Goal: Task Accomplishment & Management: Use online tool/utility

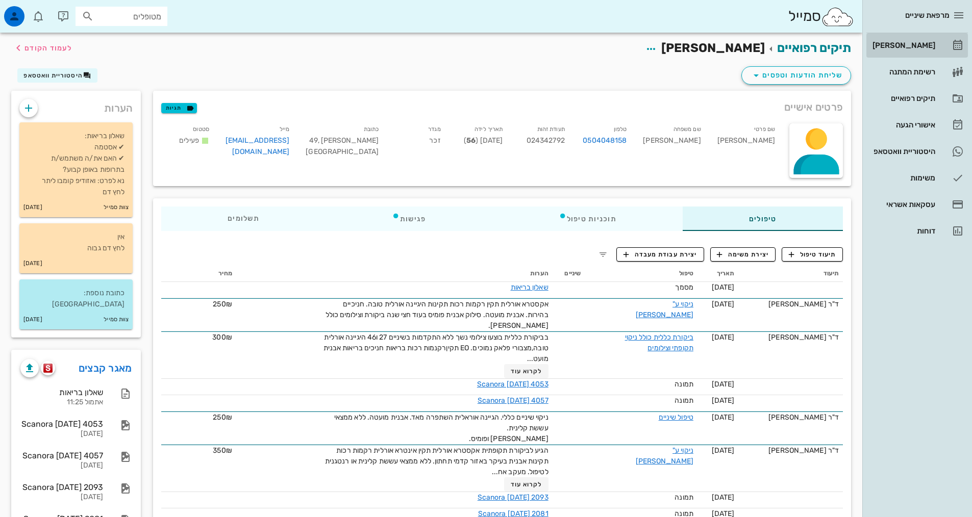
click at [906, 43] on div "[PERSON_NAME]" at bounding box center [902, 45] width 65 height 8
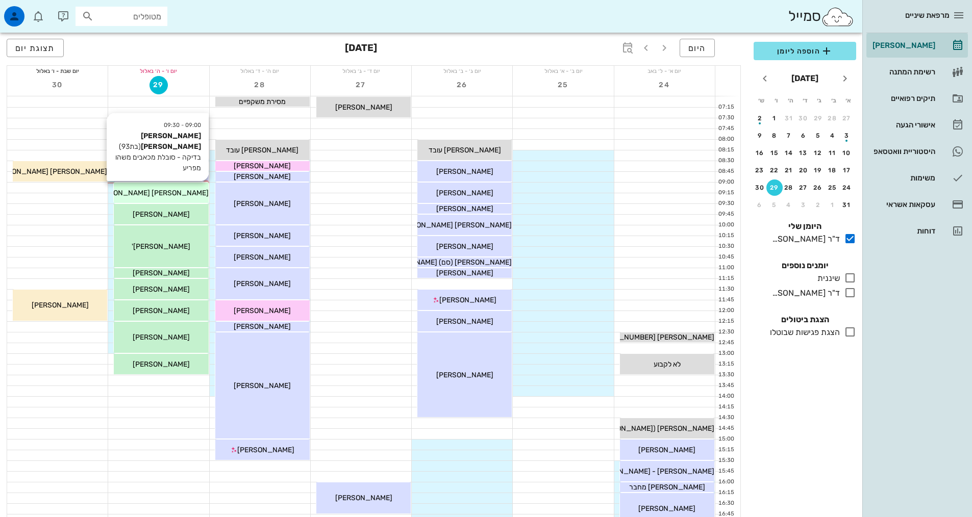
click at [158, 198] on div "[PERSON_NAME] [PERSON_NAME]" at bounding box center [161, 193] width 94 height 11
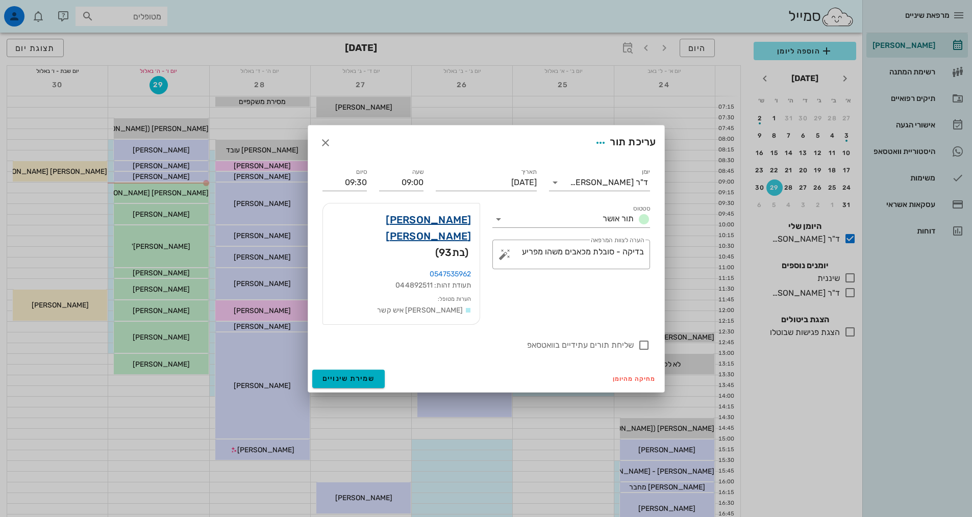
click at [441, 237] on link "[PERSON_NAME] [PERSON_NAME]" at bounding box center [401, 228] width 140 height 33
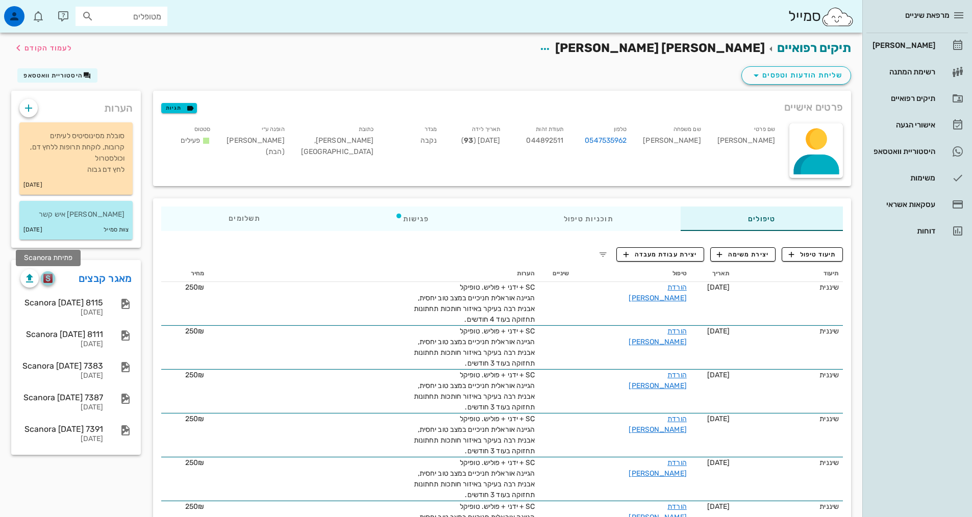
click at [49, 281] on img "button" at bounding box center [48, 278] width 10 height 9
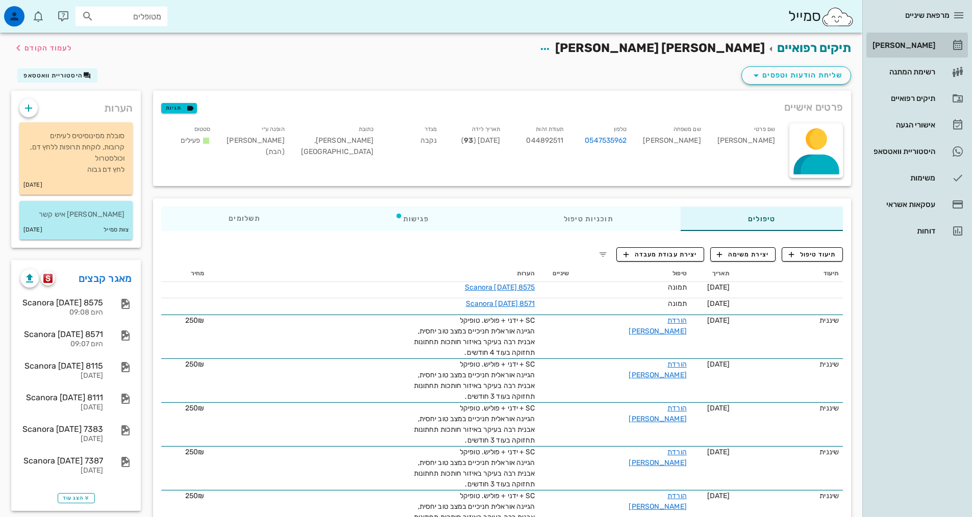
click at [904, 38] on div "[PERSON_NAME]" at bounding box center [902, 45] width 65 height 16
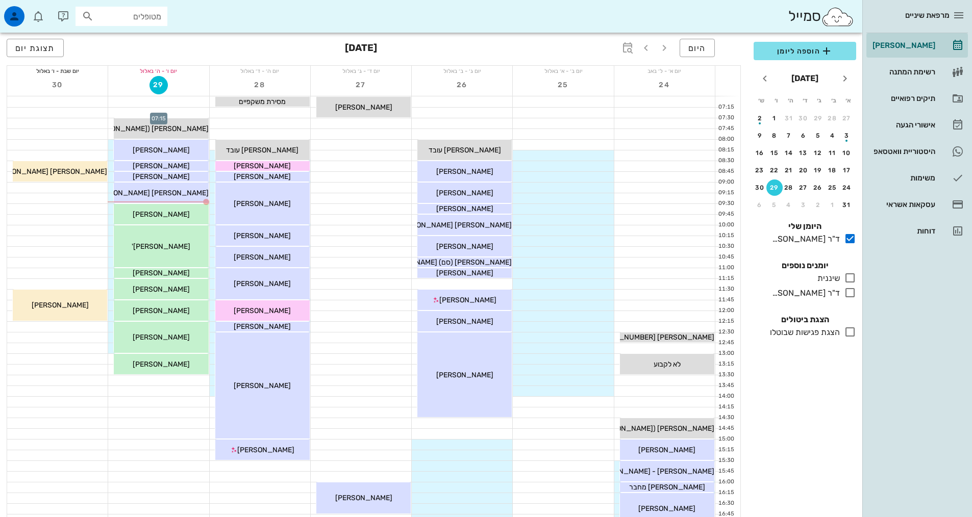
click at [188, 115] on div at bounding box center [158, 113] width 101 height 10
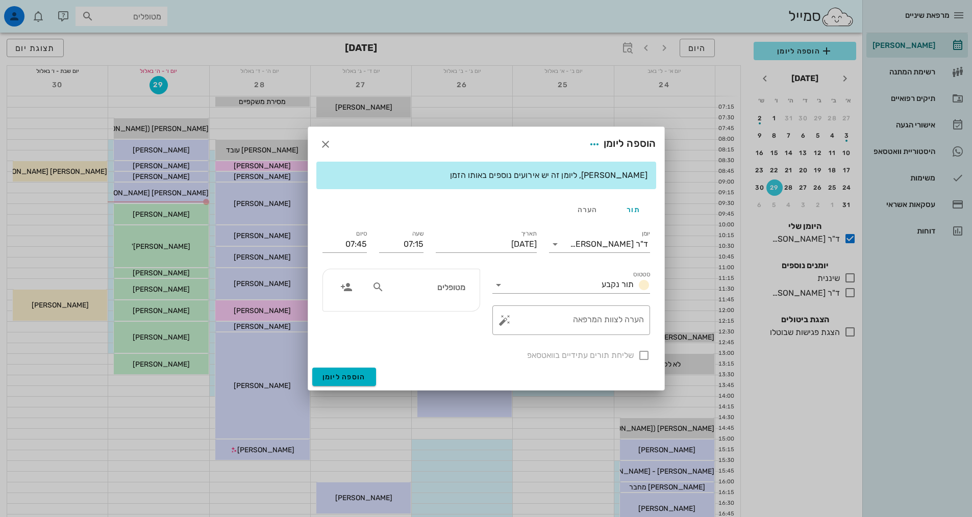
click at [430, 285] on input "מטופלים" at bounding box center [425, 287] width 79 height 13
type input "[PERSON_NAME]"
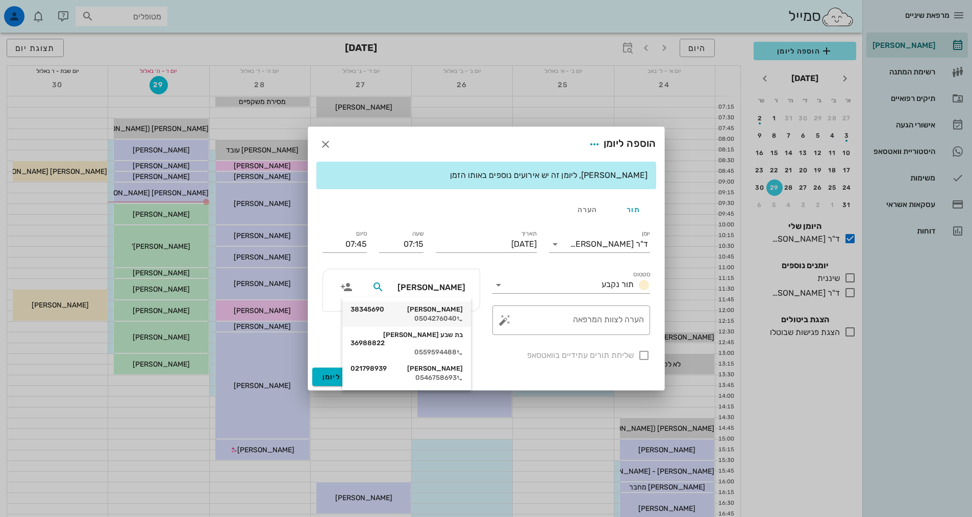
click at [429, 312] on div "[PERSON_NAME] 38345690" at bounding box center [407, 310] width 112 height 8
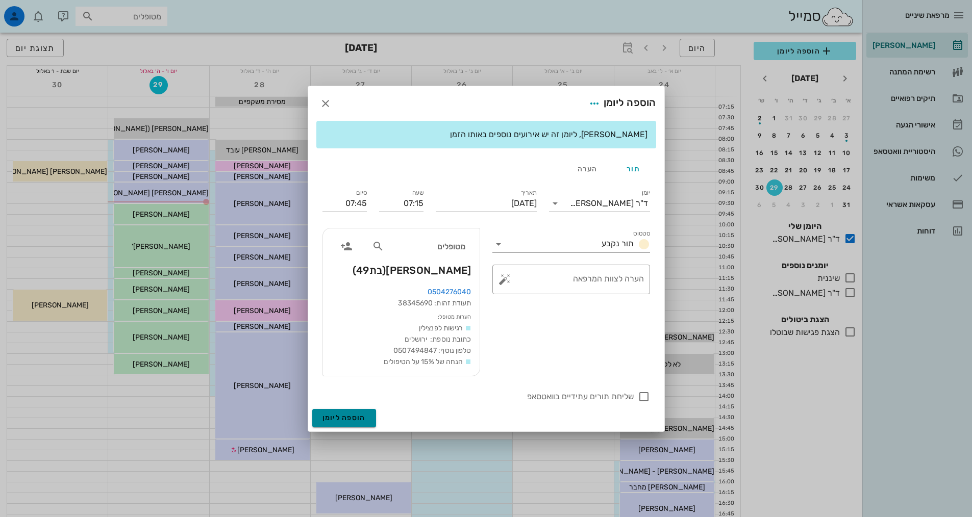
click at [359, 417] on span "הוספה ליומן" at bounding box center [343, 418] width 43 height 9
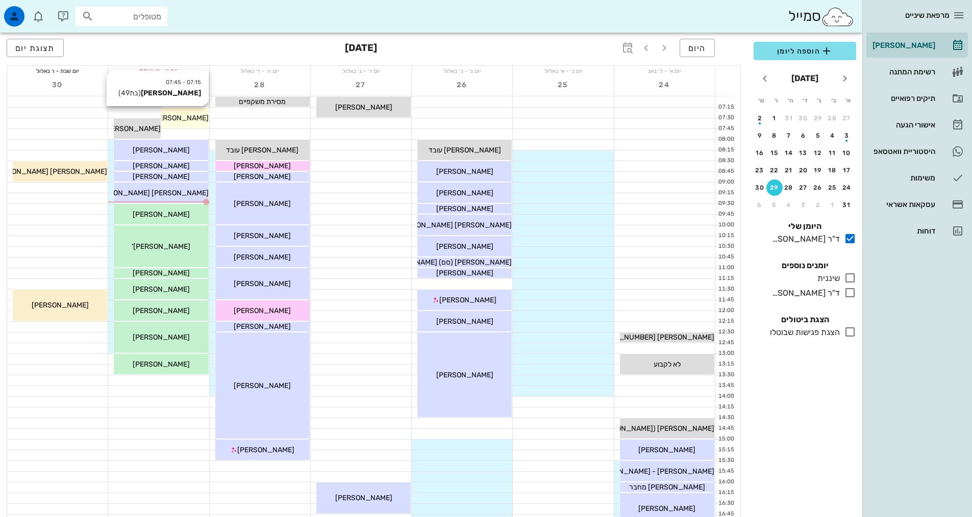
click at [184, 117] on span "[PERSON_NAME]" at bounding box center [180, 118] width 57 height 9
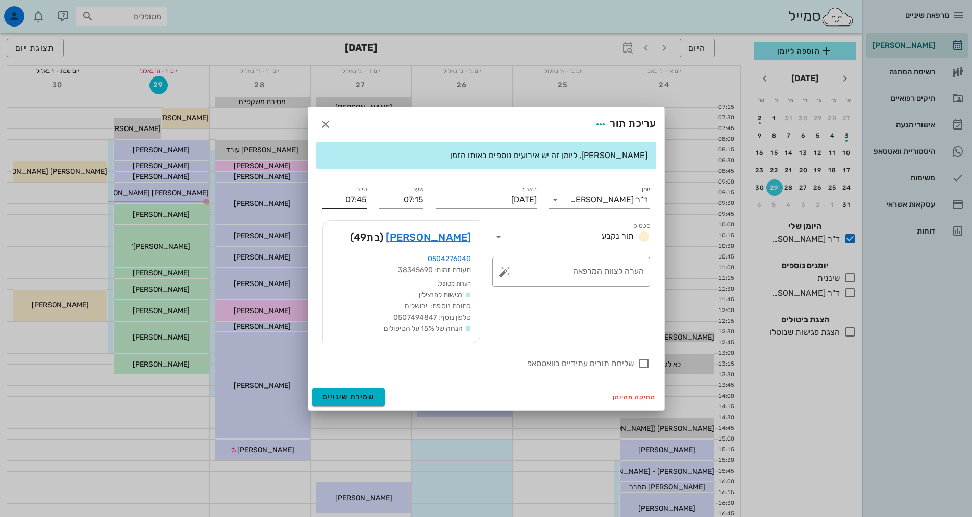
click at [355, 197] on input "07:45" at bounding box center [344, 200] width 44 height 16
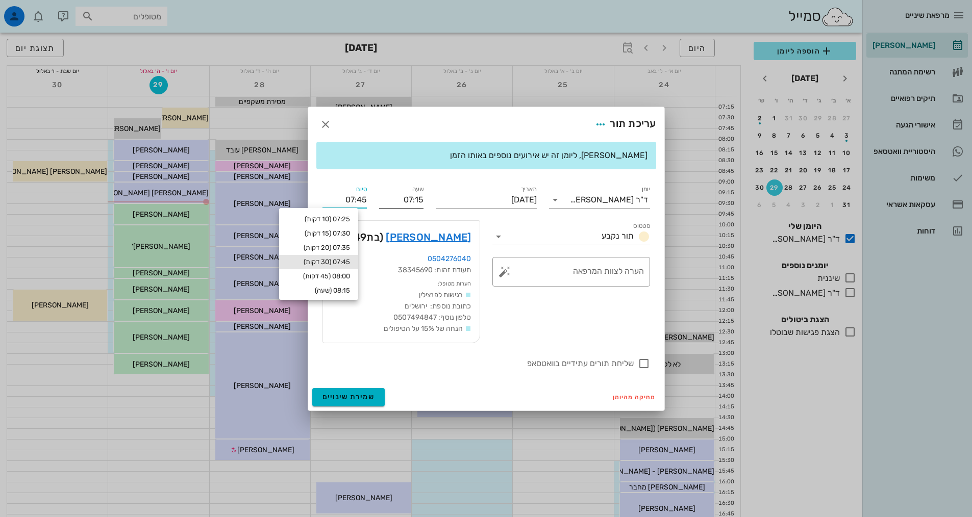
click at [415, 204] on input "07:15" at bounding box center [401, 200] width 44 height 16
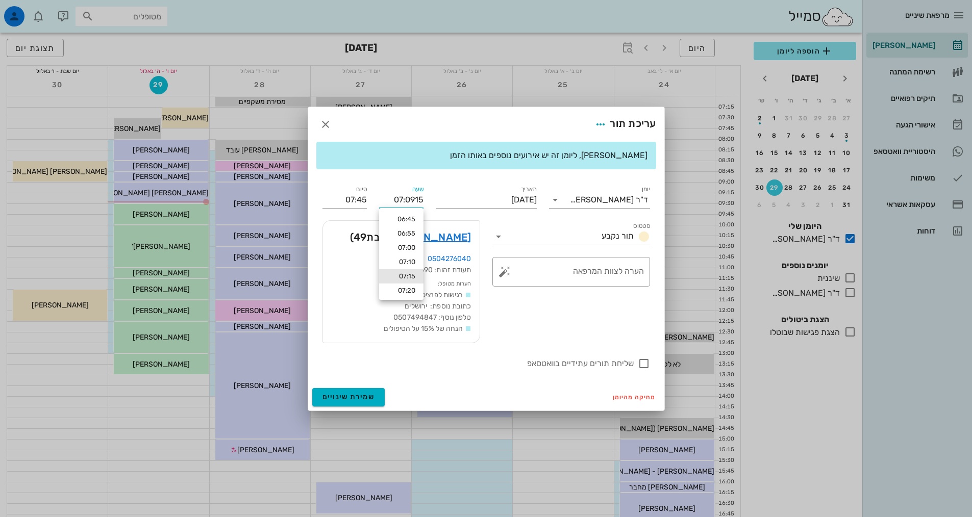
drag, startPoint x: 422, startPoint y: 201, endPoint x: 386, endPoint y: 197, distance: 36.4
click at [386, 197] on input "07:0915" at bounding box center [401, 200] width 44 height 16
type input "09:15"
click at [359, 202] on input "09:45" at bounding box center [344, 200] width 44 height 16
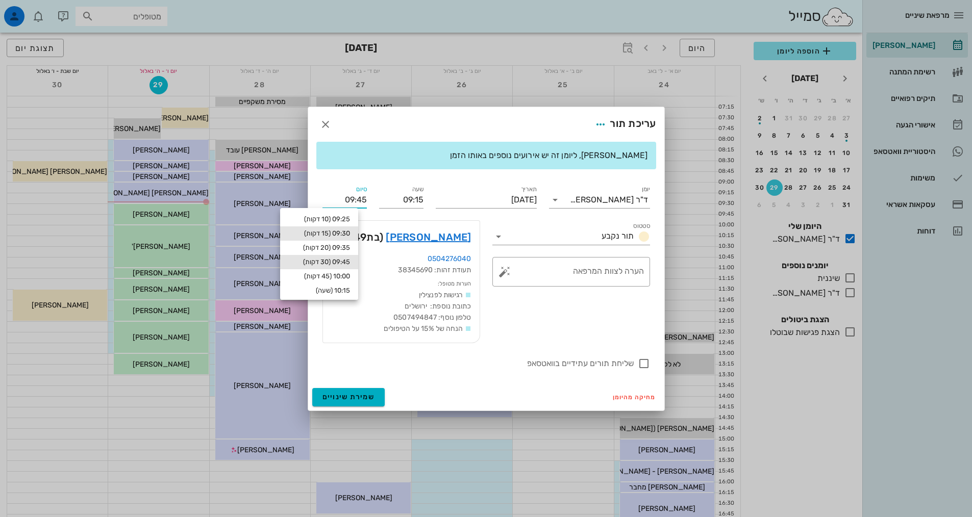
click at [350, 230] on div "09:30 (15 דקות)" at bounding box center [319, 234] width 62 height 8
type input "09:30"
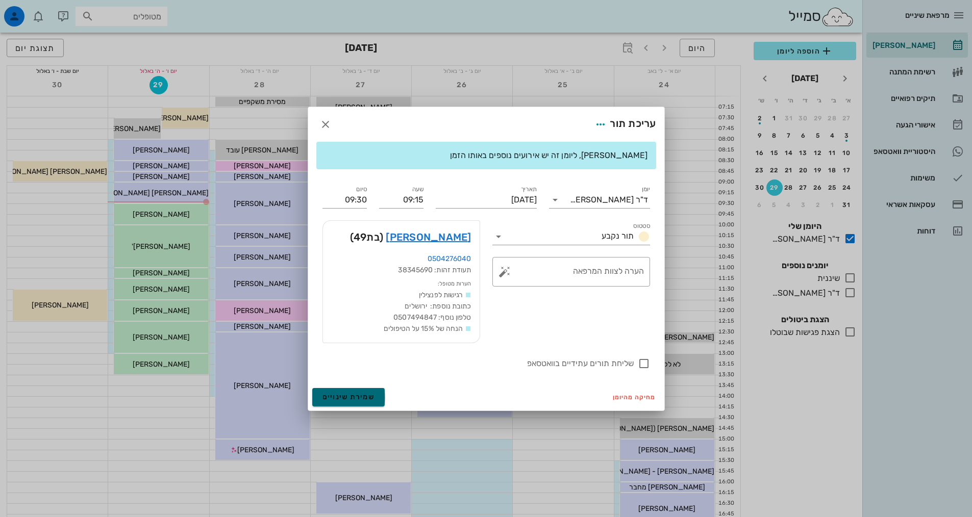
click at [342, 397] on span "שמירת שינויים" at bounding box center [348, 397] width 53 height 9
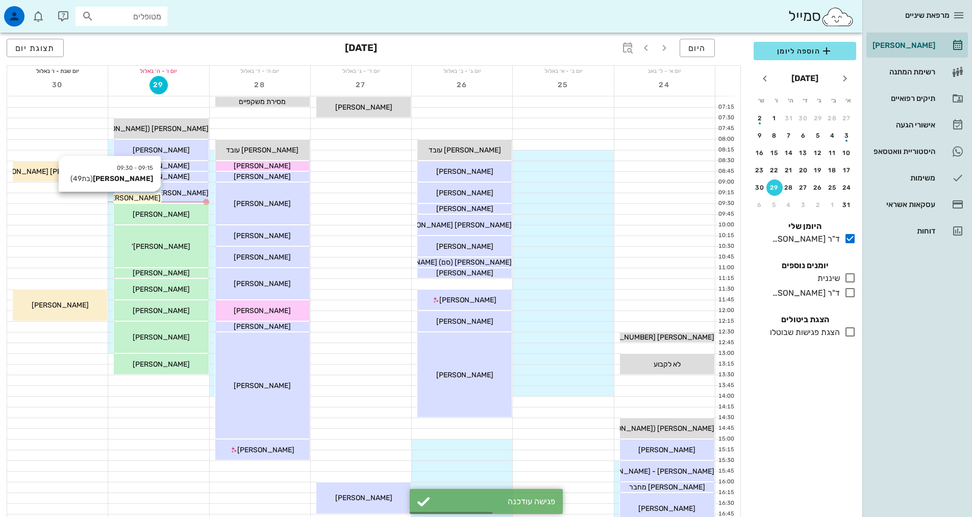
click at [152, 200] on span "[PERSON_NAME]" at bounding box center [132, 198] width 57 height 9
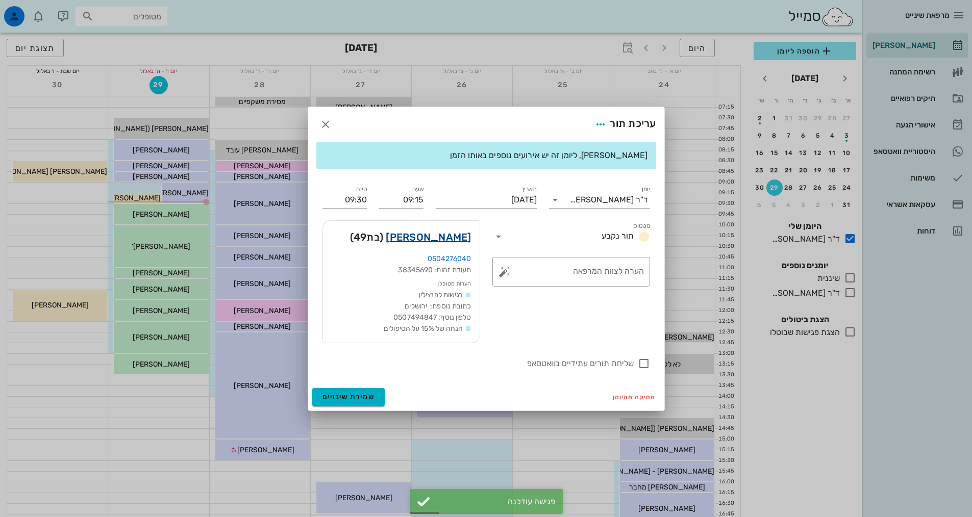
click at [455, 235] on link "[PERSON_NAME]" at bounding box center [428, 237] width 85 height 16
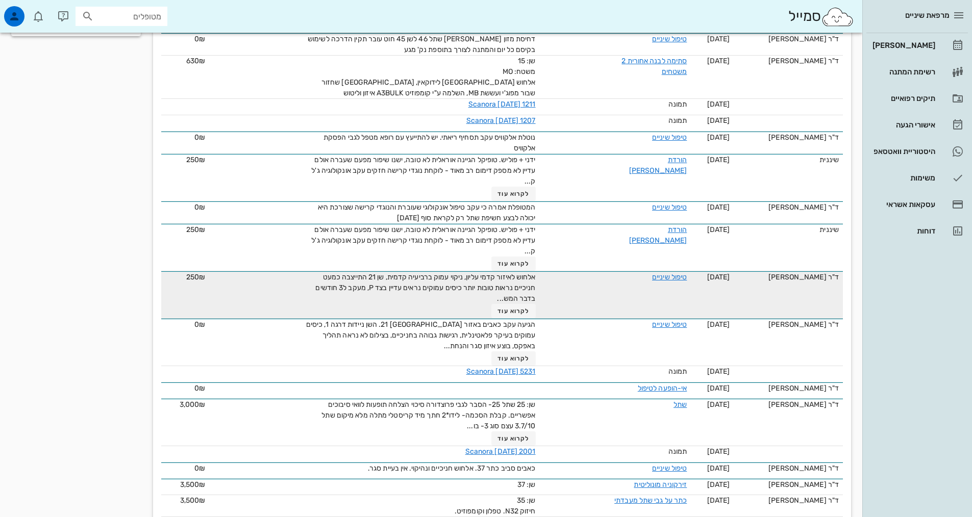
scroll to position [561, 0]
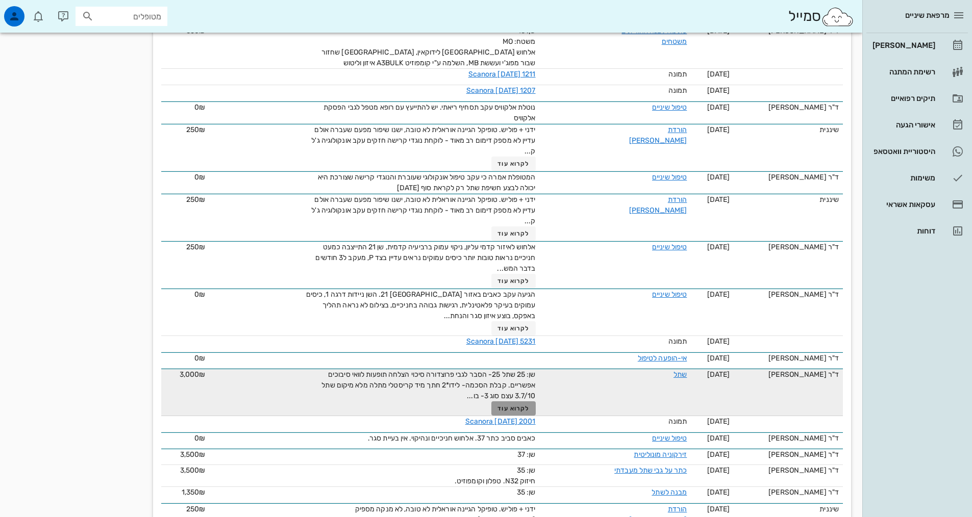
click at [525, 410] on span "לקרוא עוד" at bounding box center [513, 408] width 32 height 7
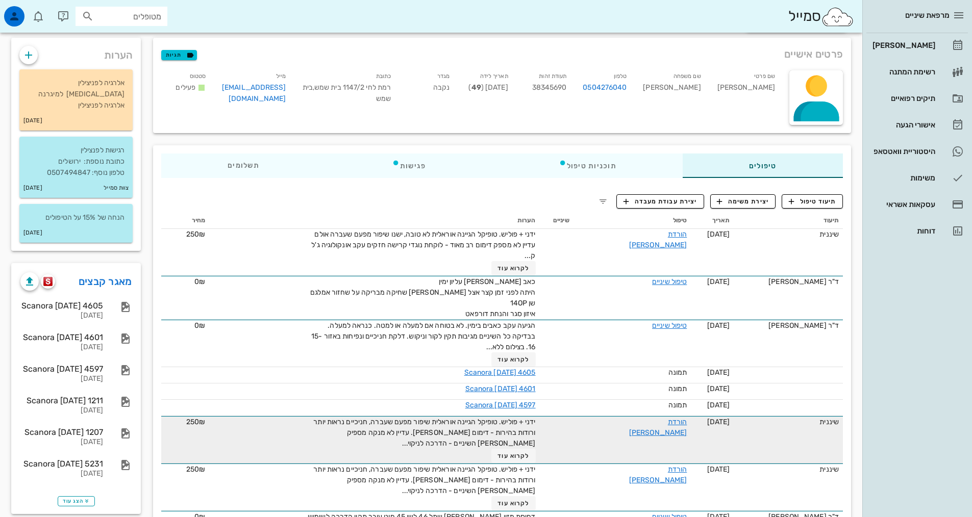
scroll to position [0, 0]
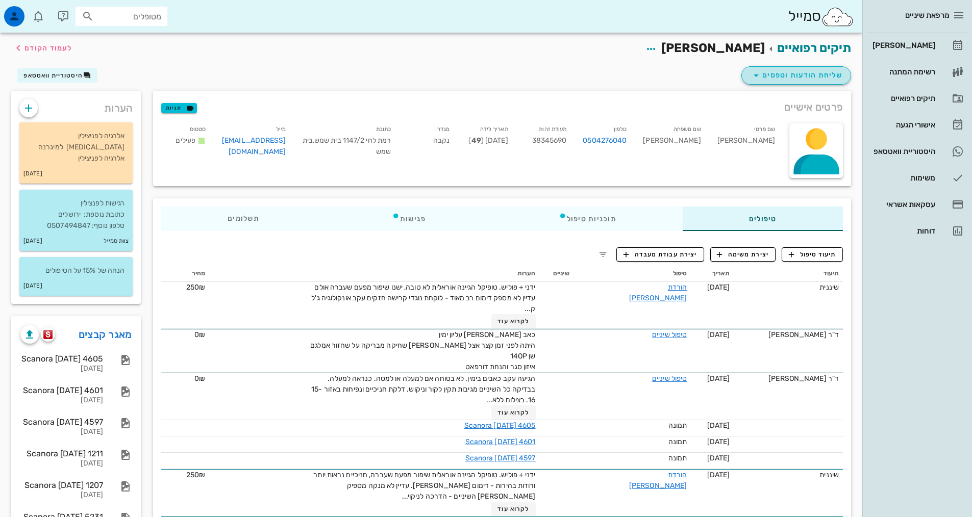
click at [796, 77] on span "שליחת הודעות וטפסים" at bounding box center [796, 75] width 92 height 12
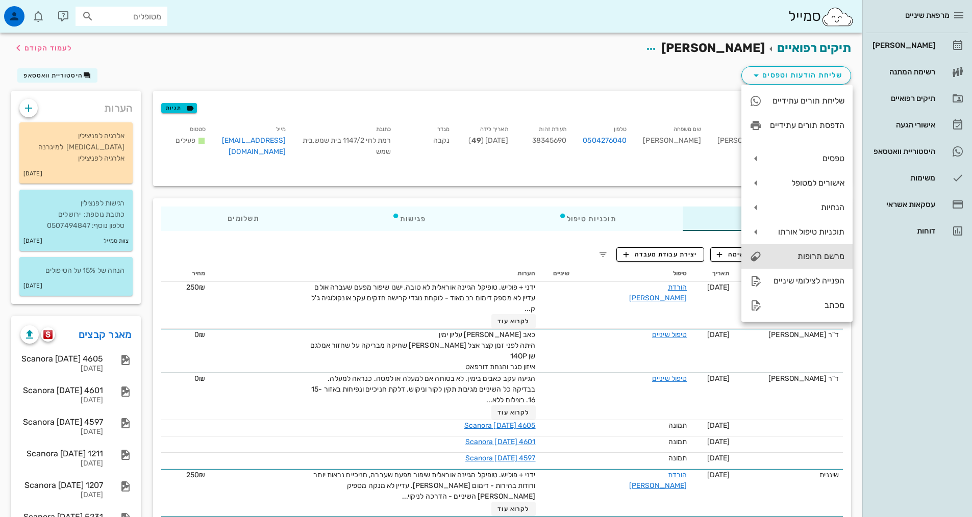
click at [815, 256] on div "מרשם תרופות" at bounding box center [807, 257] width 74 height 10
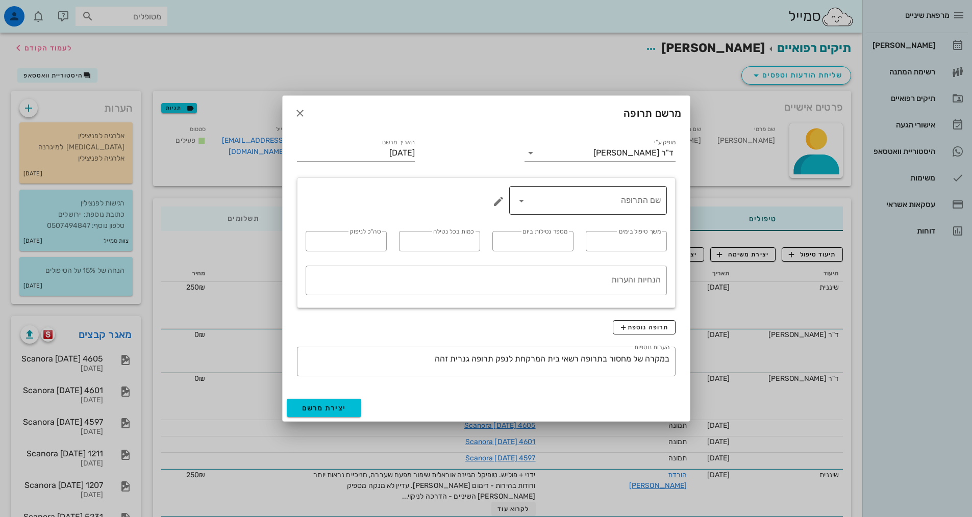
click at [525, 202] on icon at bounding box center [521, 201] width 12 height 12
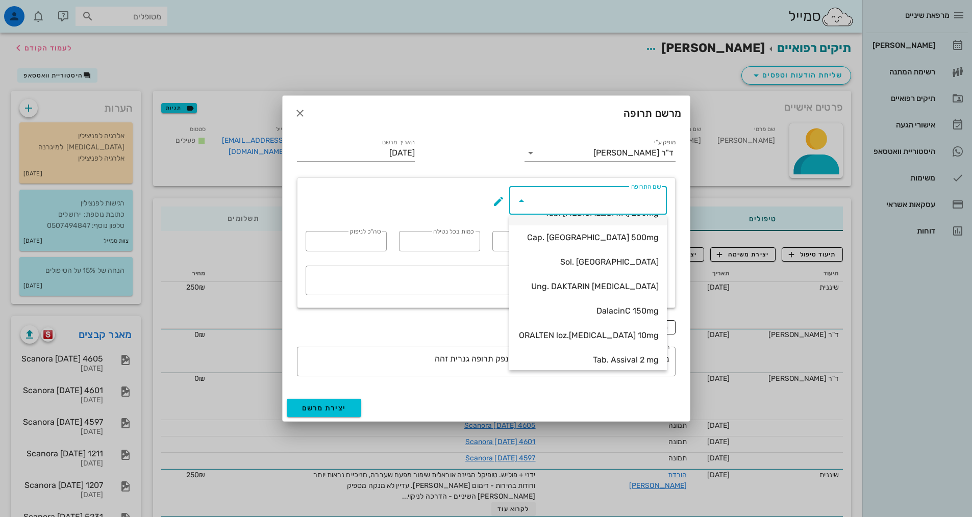
scroll to position [204, 0]
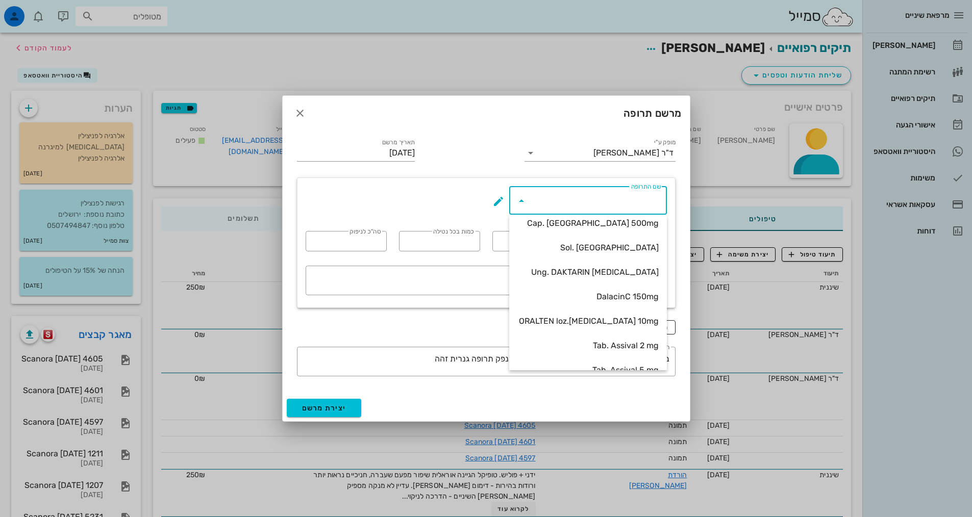
click at [612, 298] on div "DalacinC 150mg" at bounding box center [587, 297] width 141 height 10
type input "DalacinC 150mg"
type input "5"
type input "4"
type input "1"
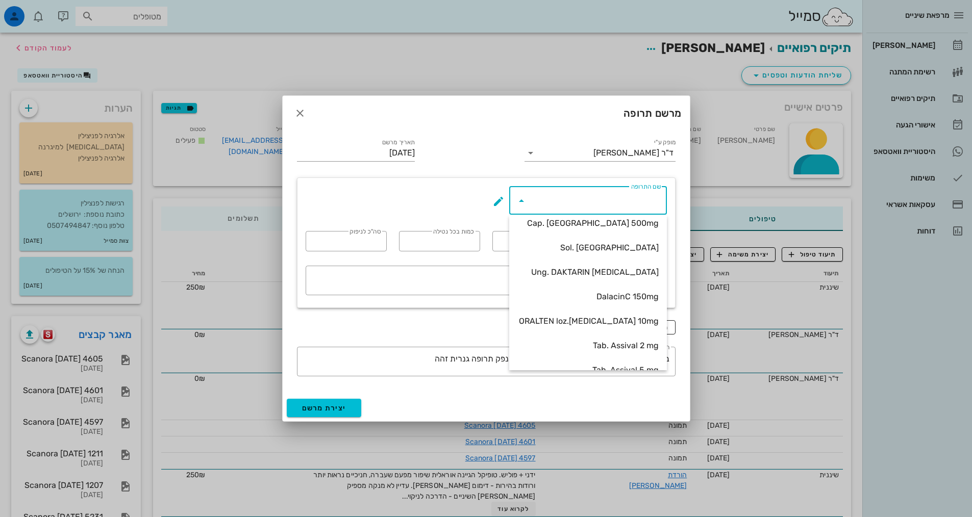
type input "20"
type textarea "קפסולה אחת כל 6 שעות במשך חמישה ימים"
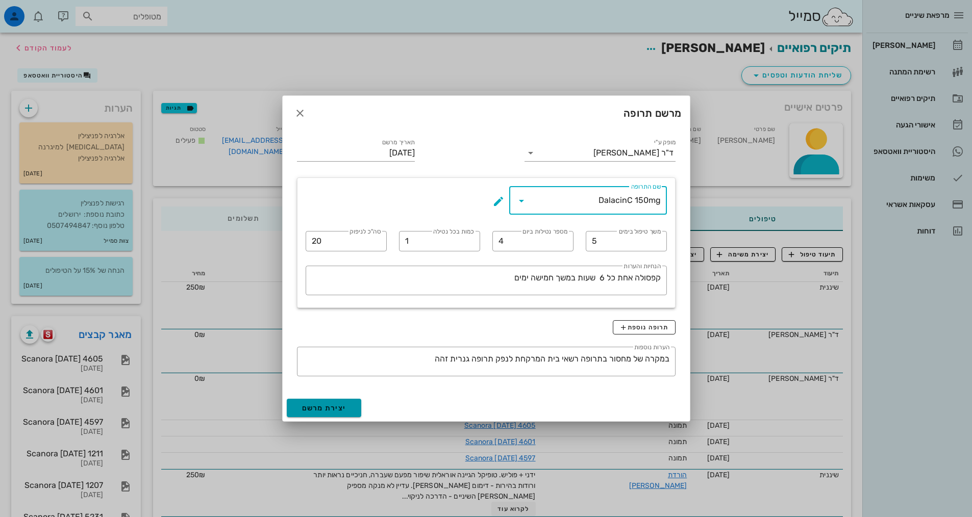
click at [342, 404] on span "יצירת מרשם" at bounding box center [324, 408] width 44 height 9
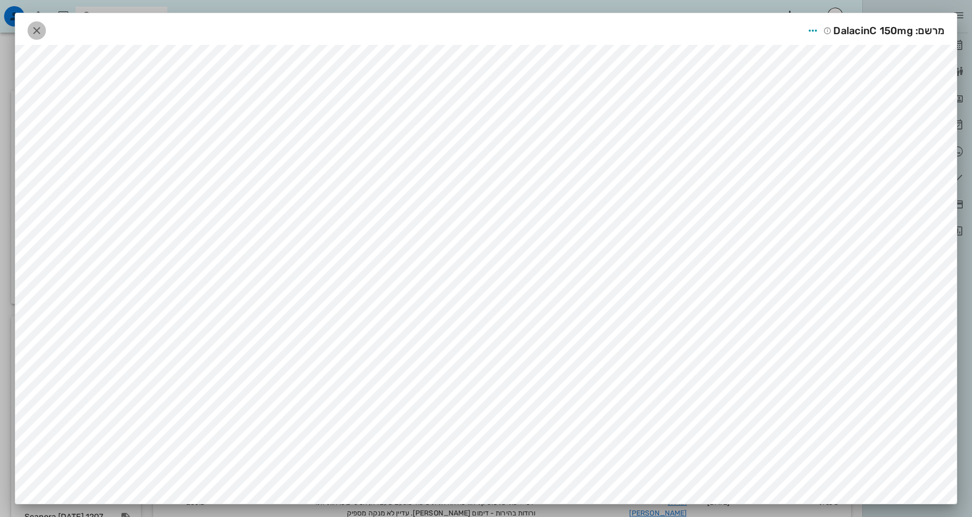
click at [39, 29] on icon "button" at bounding box center [37, 30] width 12 height 12
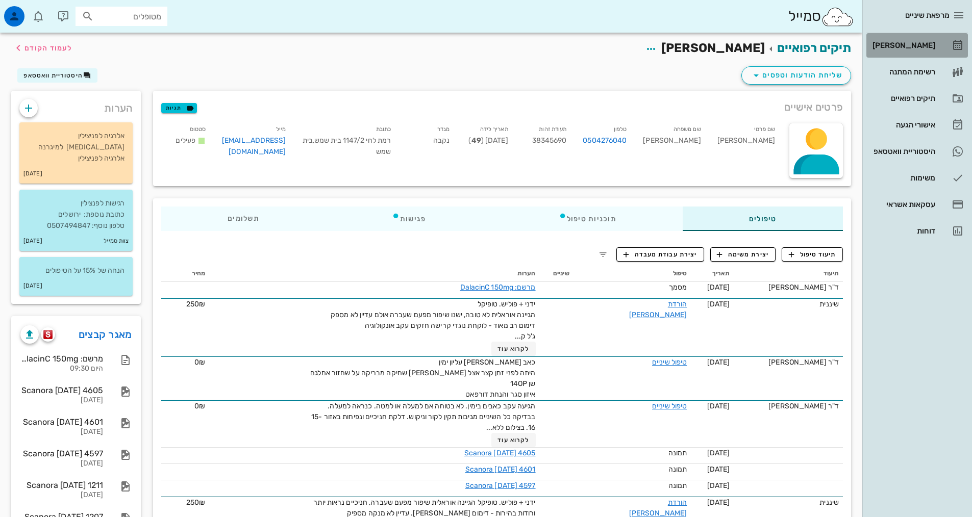
click at [902, 44] on div "[PERSON_NAME]" at bounding box center [902, 45] width 65 height 8
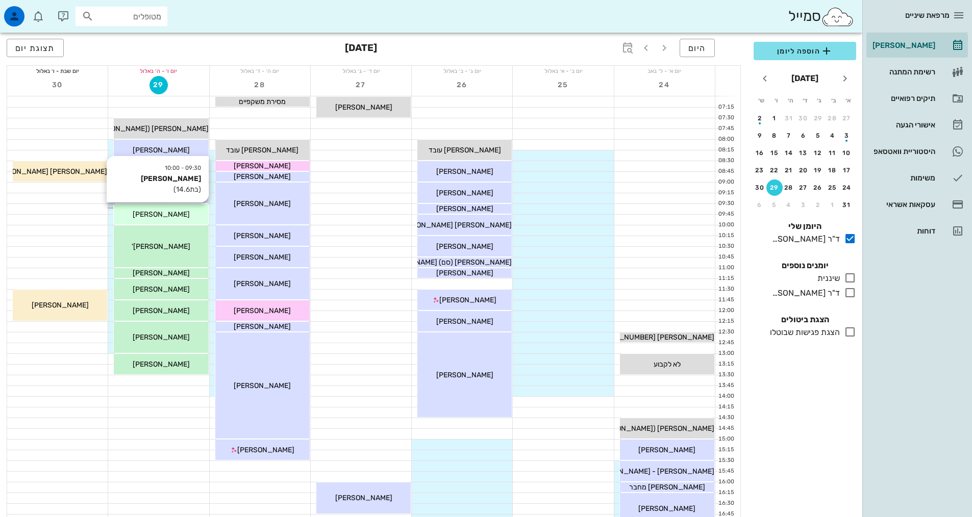
click at [198, 216] on div "[PERSON_NAME]" at bounding box center [161, 214] width 94 height 11
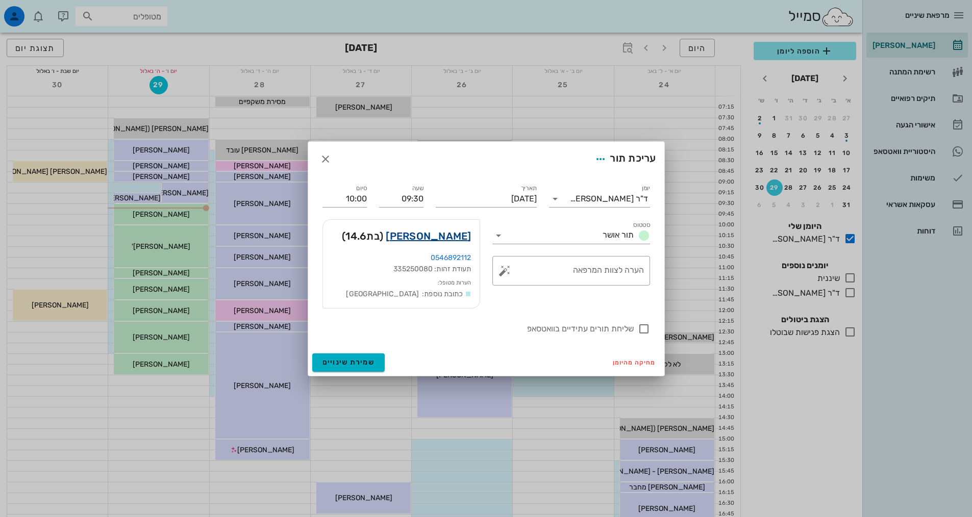
click at [446, 241] on link "[PERSON_NAME]" at bounding box center [428, 236] width 85 height 16
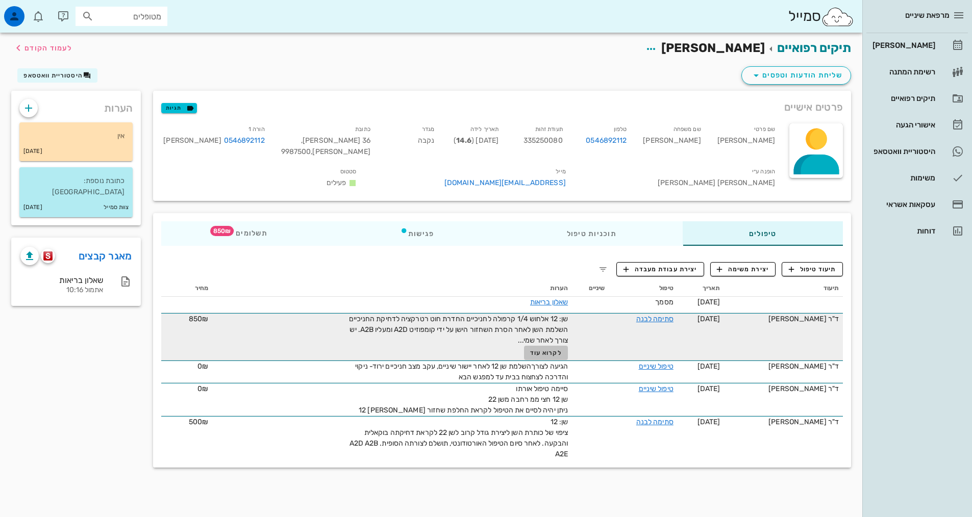
click at [543, 355] on span "לקרוא עוד" at bounding box center [546, 353] width 32 height 7
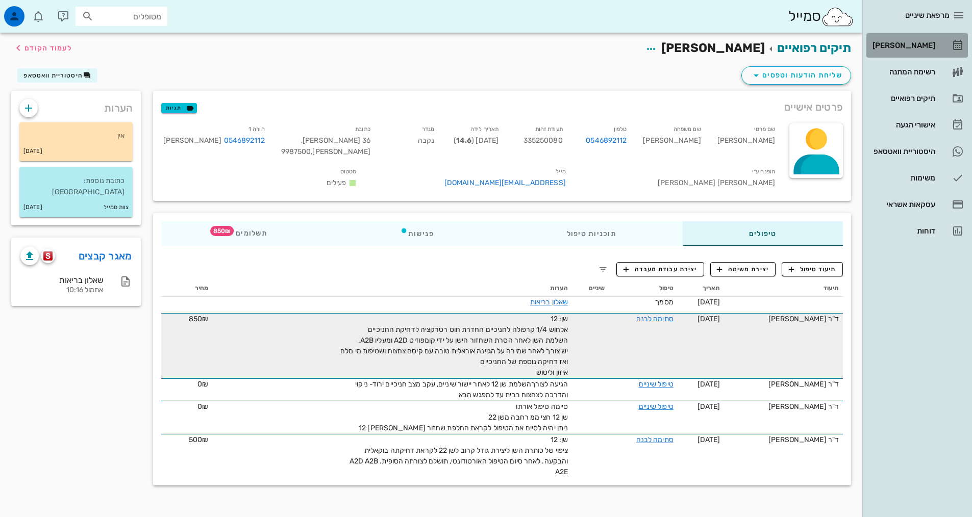
click at [915, 41] on div "[PERSON_NAME]" at bounding box center [902, 45] width 65 height 16
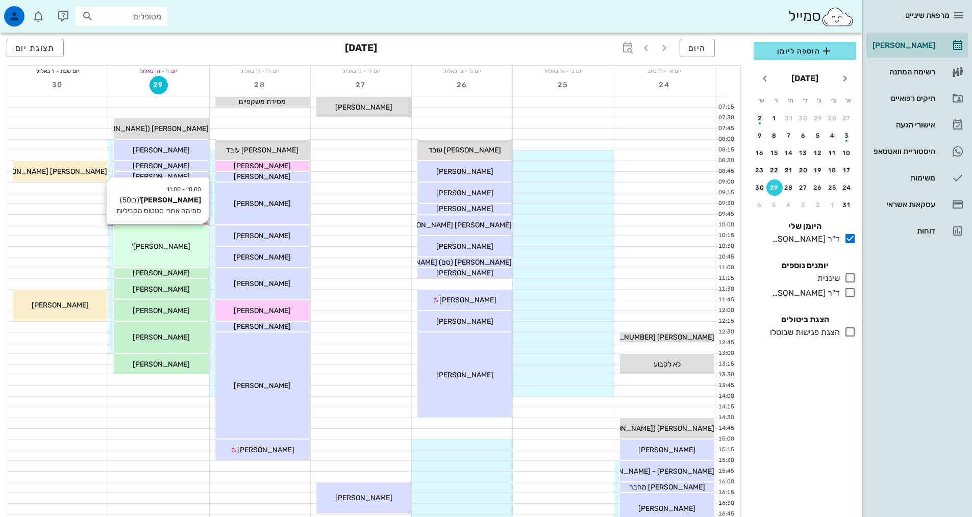
click at [161, 250] on span "[PERSON_NAME]'" at bounding box center [161, 246] width 59 height 9
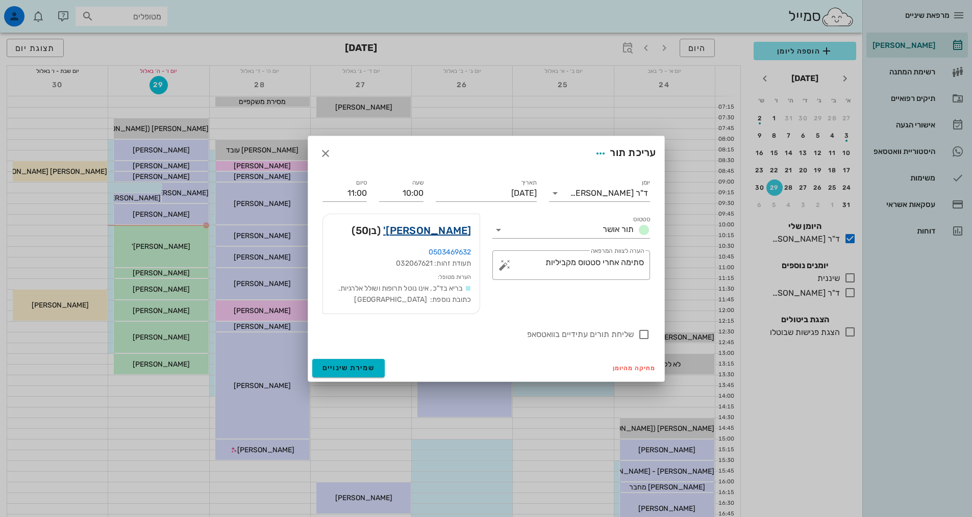
click at [425, 231] on link "[PERSON_NAME]'" at bounding box center [427, 230] width 88 height 16
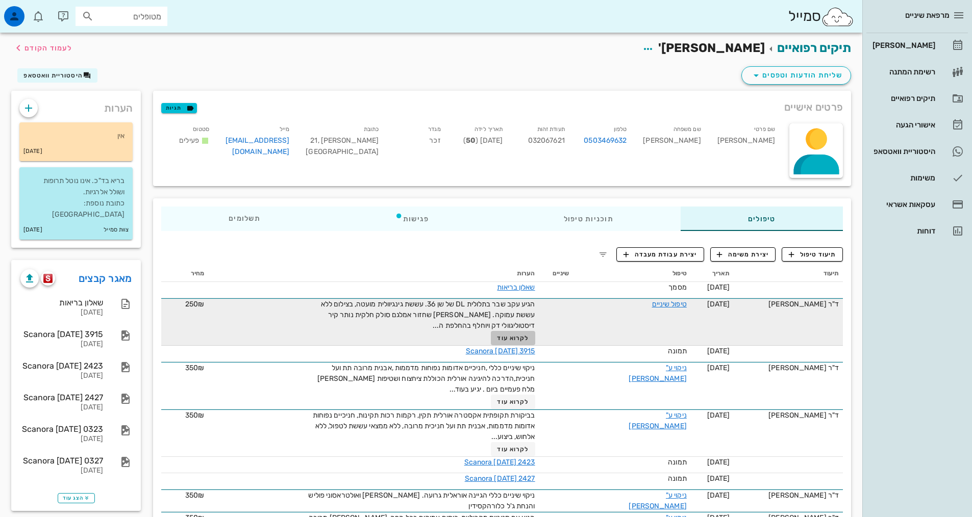
click at [515, 339] on span "לקרוא עוד" at bounding box center [513, 338] width 32 height 7
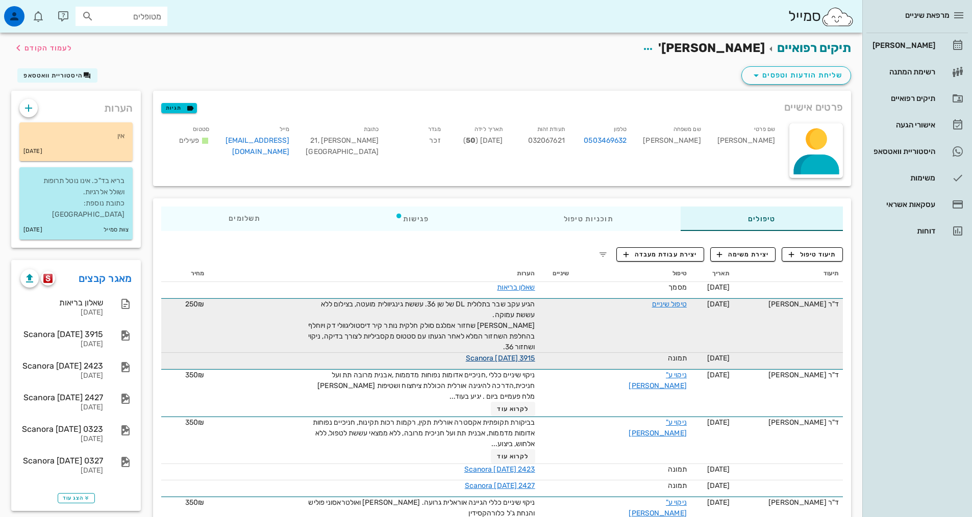
click at [490, 360] on link "Scanora [DATE] 3915" at bounding box center [500, 358] width 69 height 9
